Goal: Information Seeking & Learning: Find specific fact

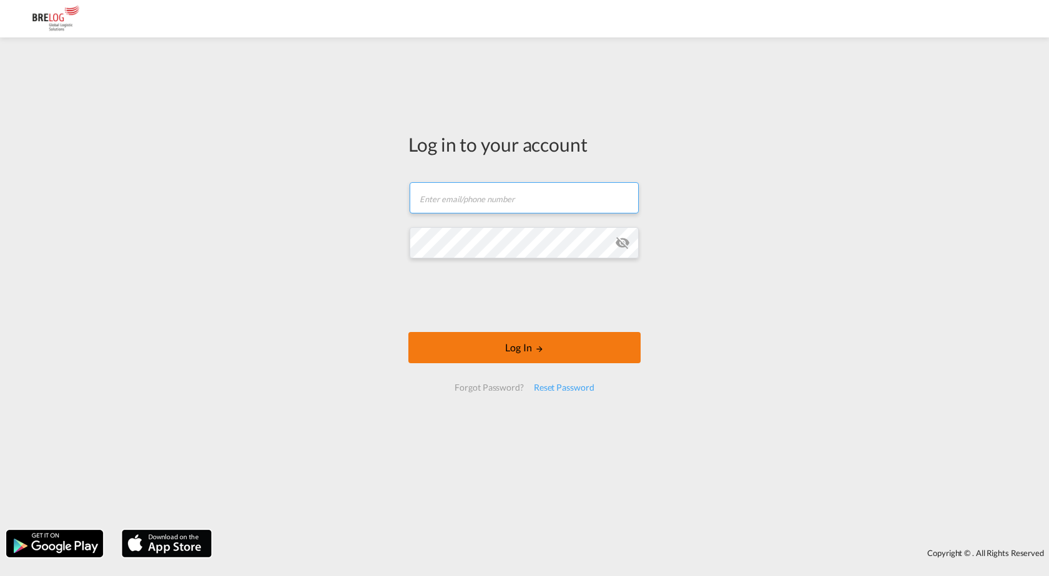
type input "[PERSON_NAME][EMAIL_ADDRESS][PERSON_NAME][DOMAIN_NAME]"
click at [513, 348] on button "Log In" at bounding box center [524, 347] width 232 height 31
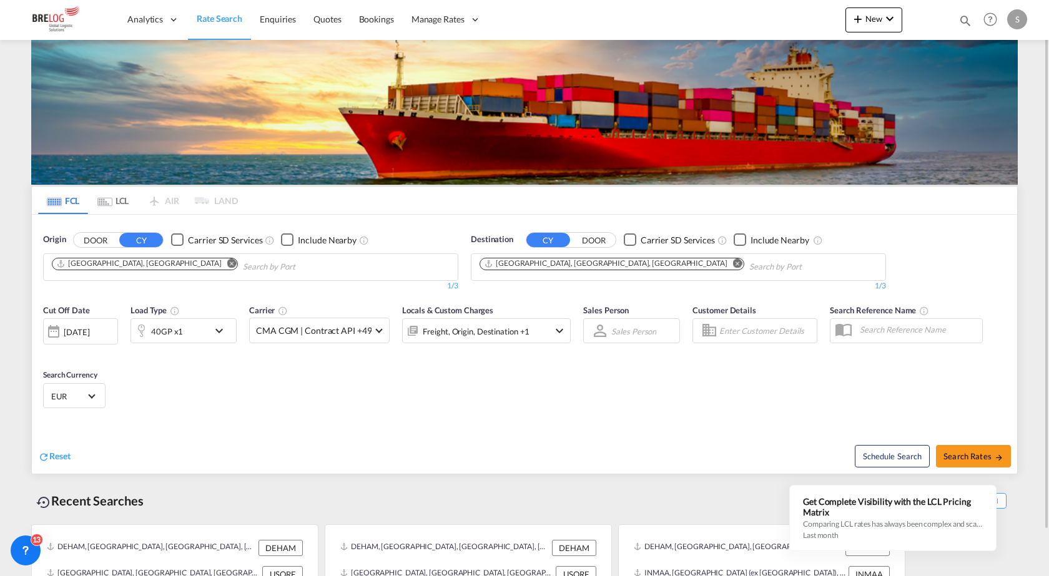
click at [733, 267] on md-icon "Remove" at bounding box center [737, 262] width 9 height 9
click at [559, 270] on input "Chips input." at bounding box center [538, 267] width 119 height 20
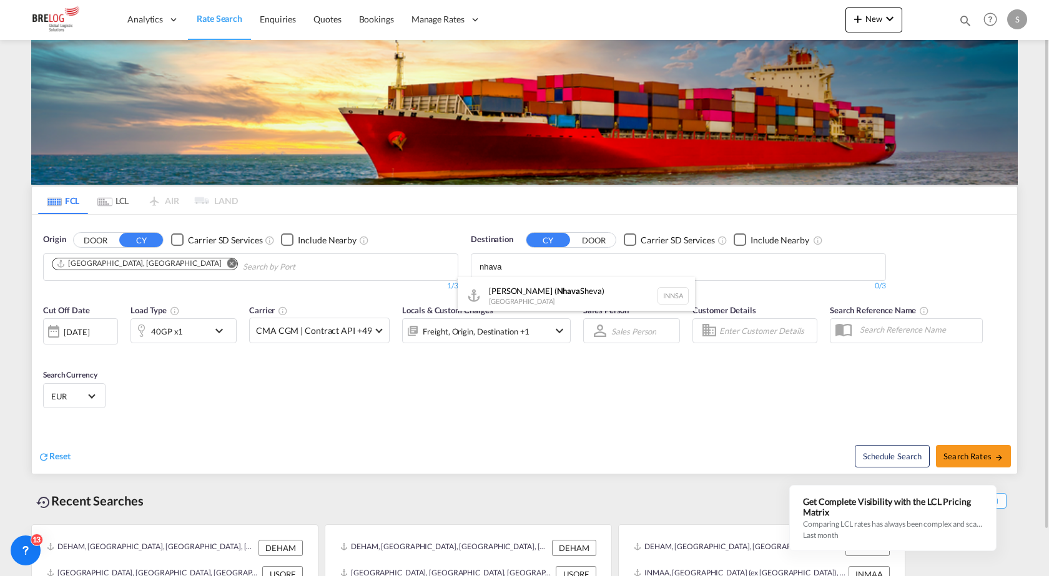
type input "nhava"
click at [546, 295] on div "[PERSON_NAME] ( [GEOGRAPHIC_DATA]) [GEOGRAPHIC_DATA] [GEOGRAPHIC_DATA]" at bounding box center [576, 295] width 237 height 37
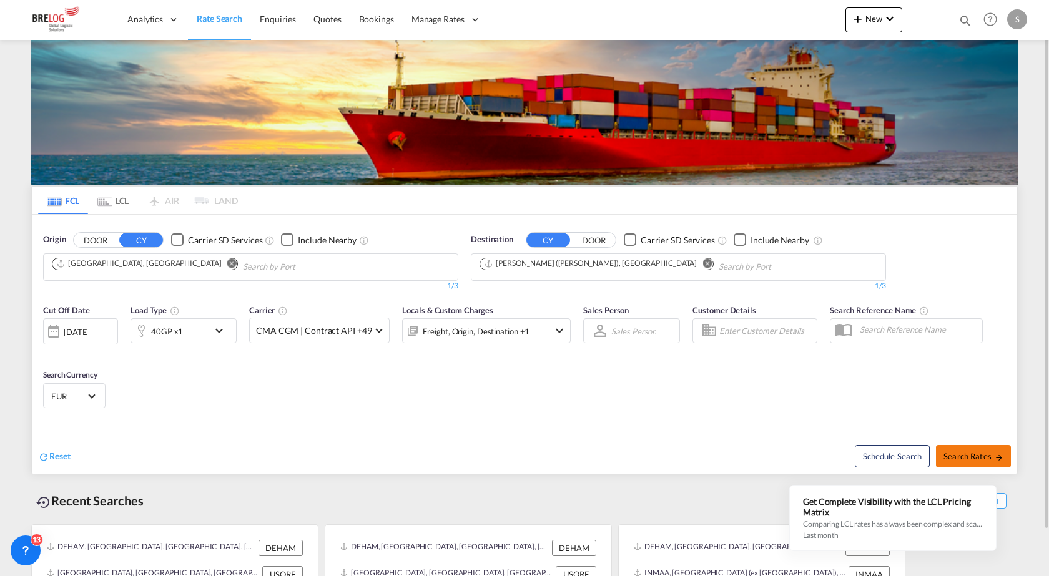
click at [986, 458] on span "Search Rates" at bounding box center [973, 456] width 60 height 10
type input "DEHAM to INNSA / [DATE]"
